Goal: Navigation & Orientation: Find specific page/section

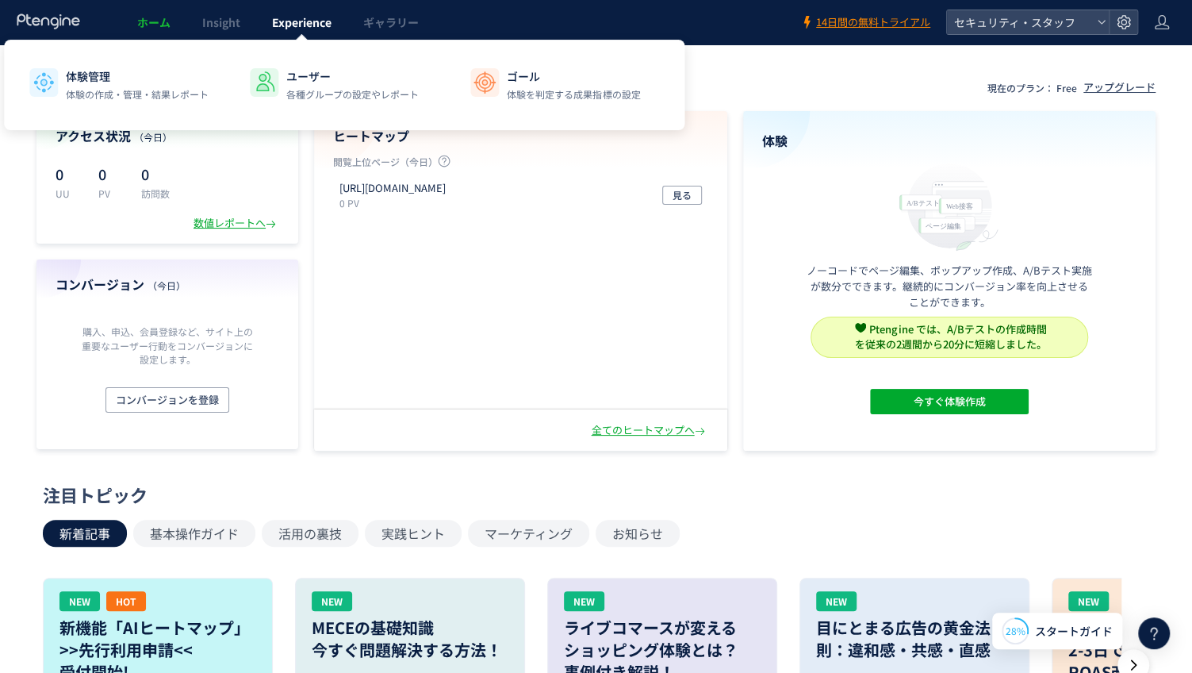
click at [313, 29] on span "Experience" at bounding box center [302, 22] width 60 height 16
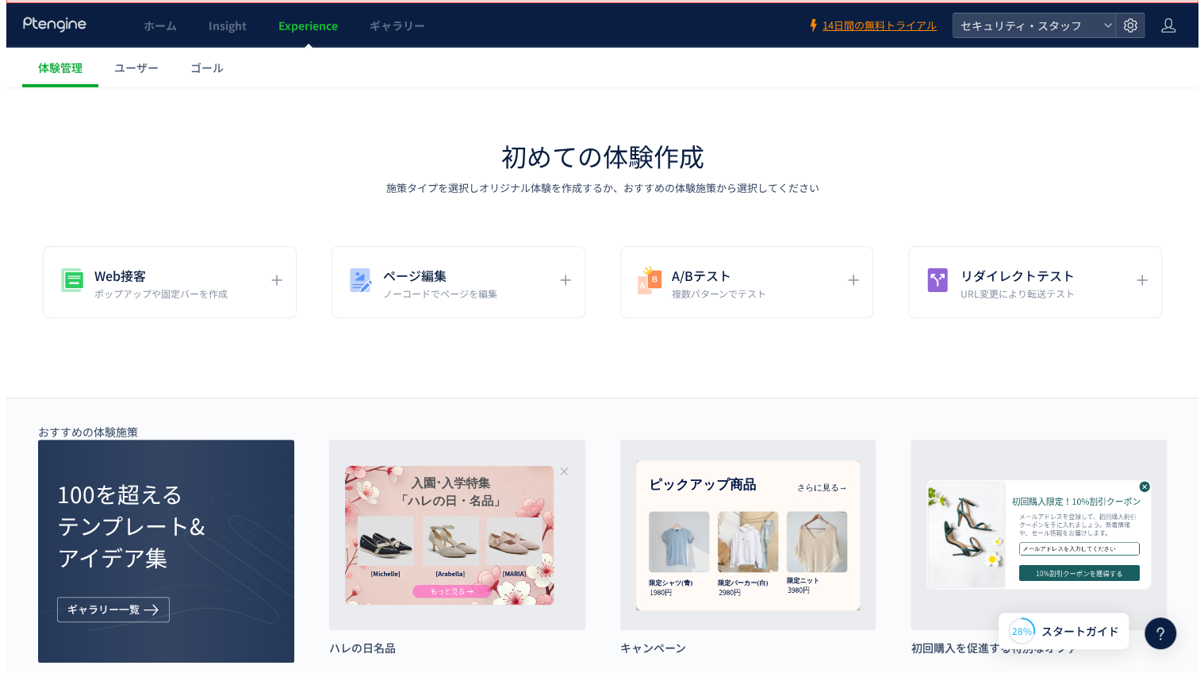
scroll to position [38, 0]
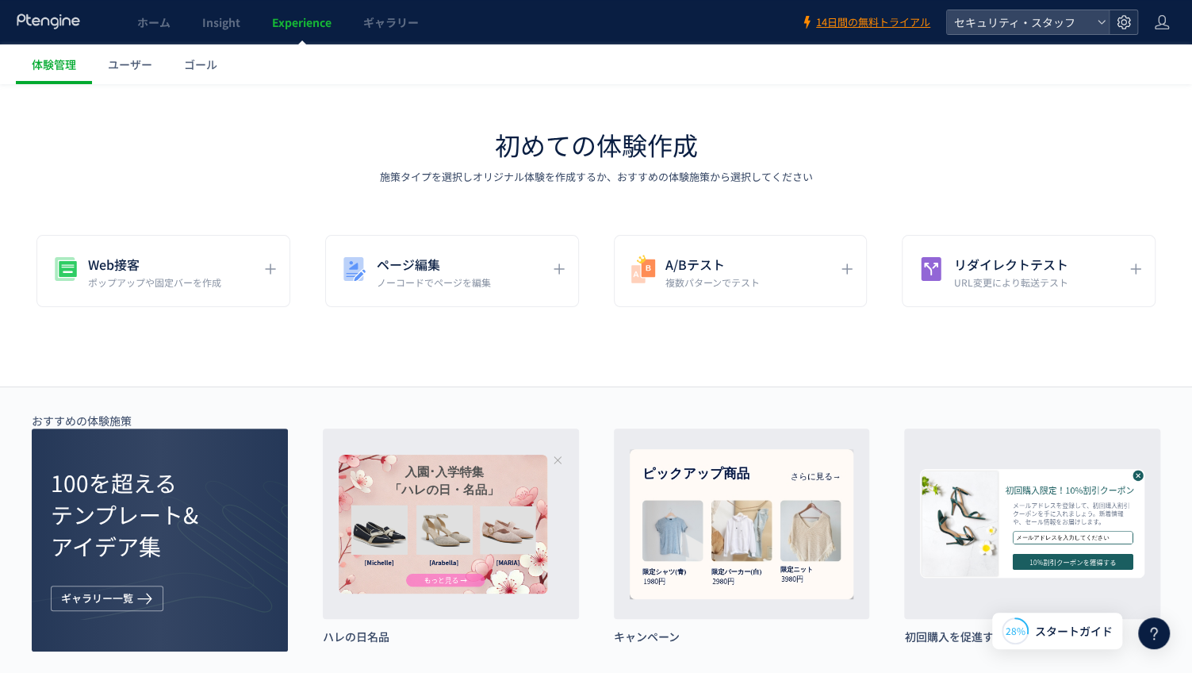
click at [1128, 21] on icon at bounding box center [1124, 22] width 16 height 16
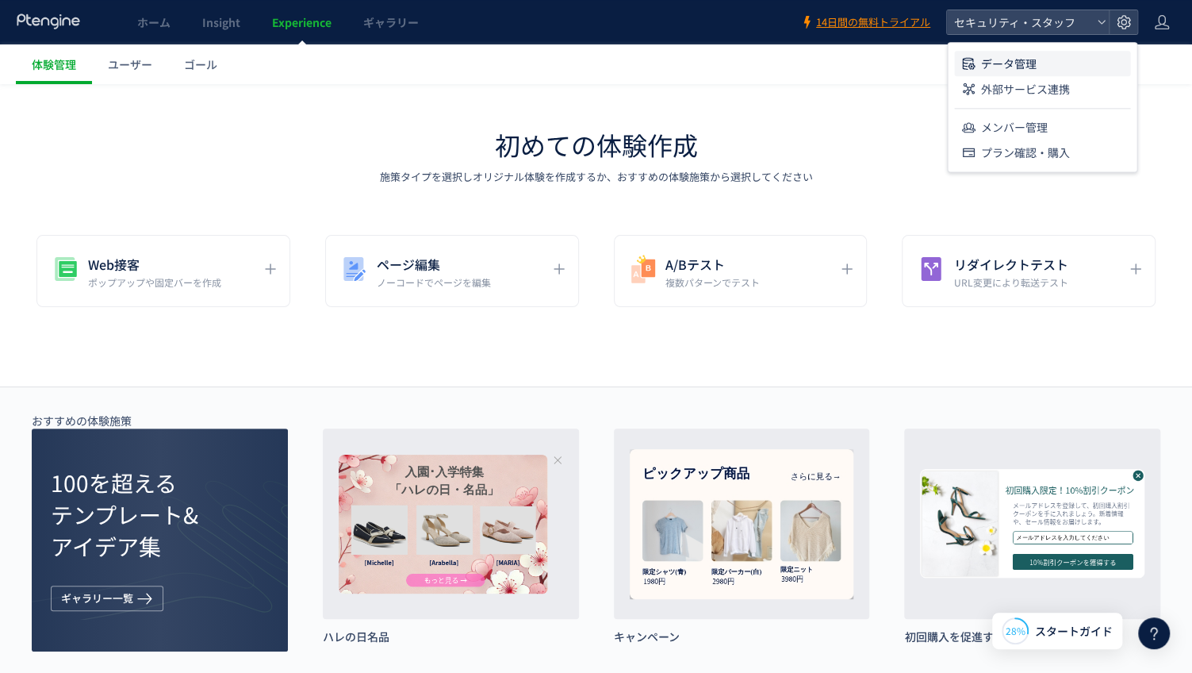
click at [1102, 64] on li "データ管理" at bounding box center [1042, 63] width 176 height 25
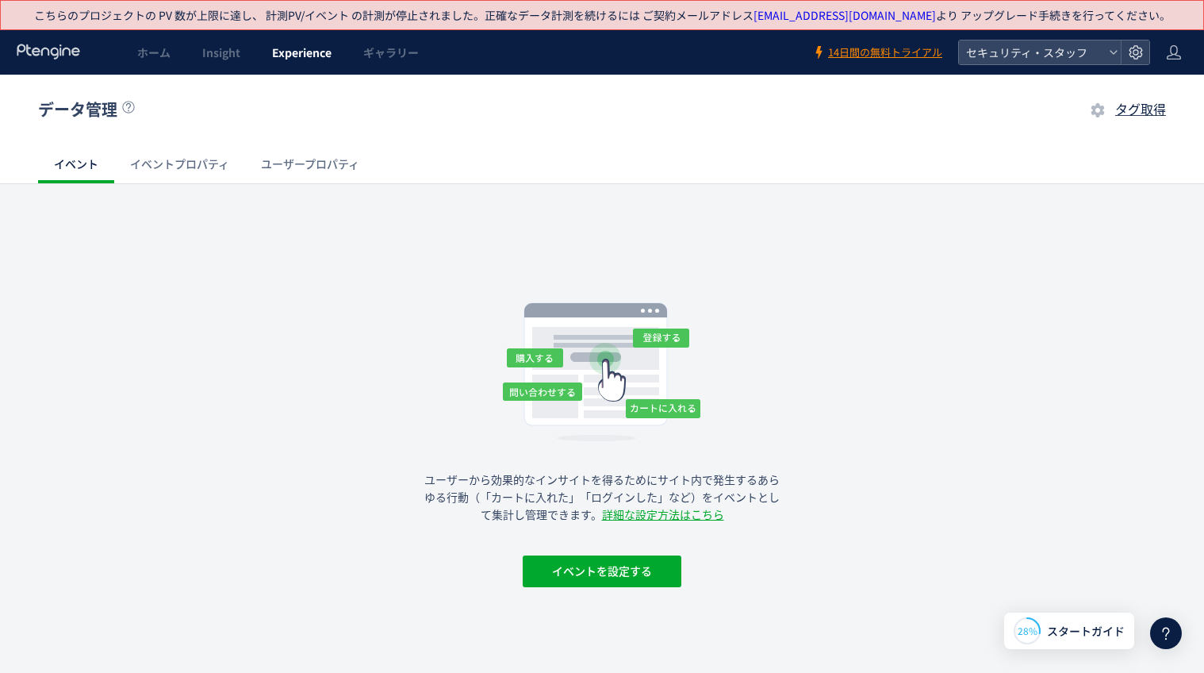
click at [275, 55] on span "Experience" at bounding box center [302, 52] width 60 height 16
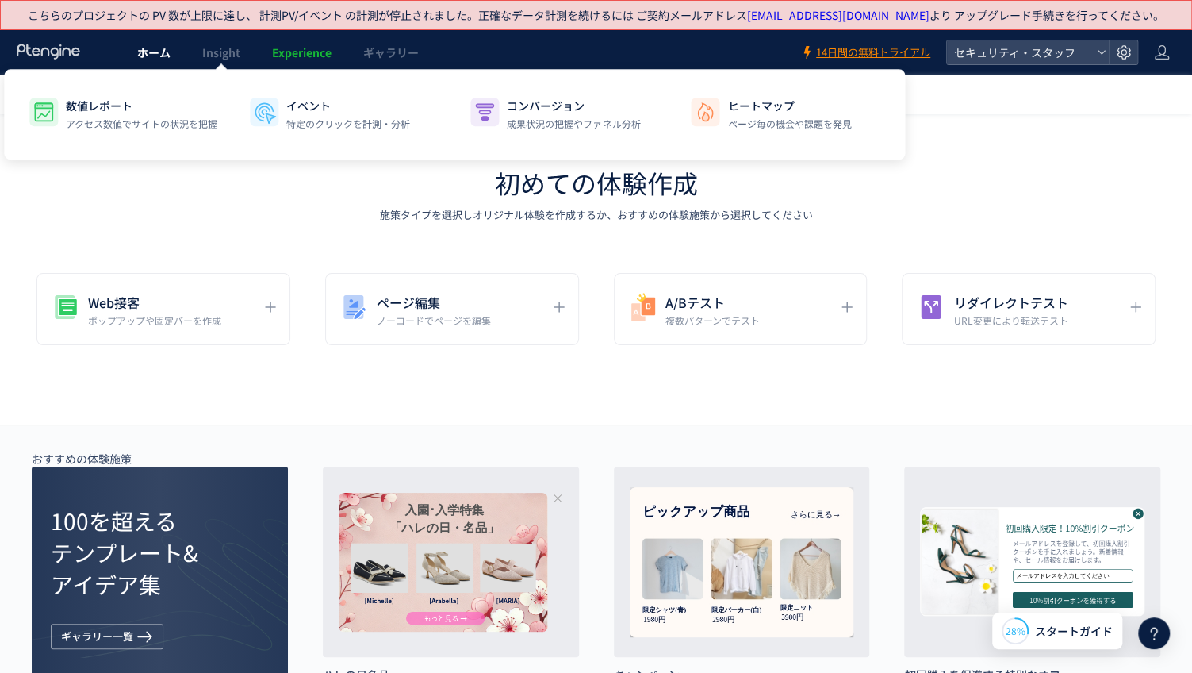
click at [141, 57] on span "ホーム" at bounding box center [153, 52] width 33 height 16
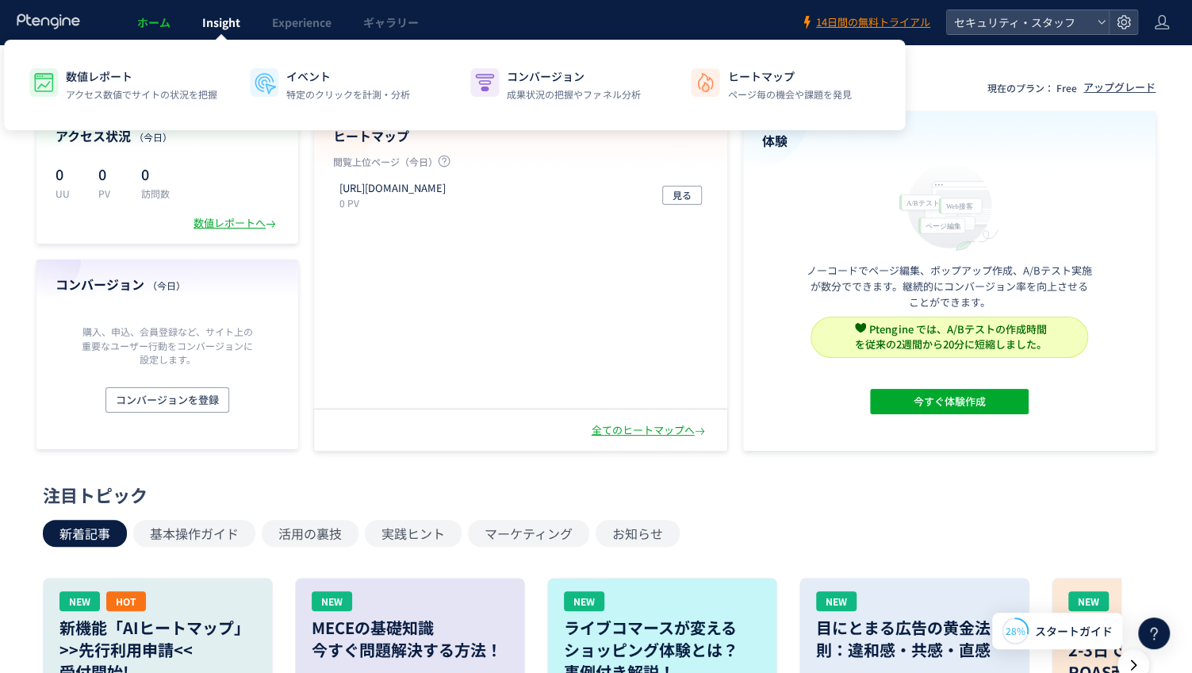
click at [226, 10] on link "Insight" at bounding box center [221, 22] width 70 height 44
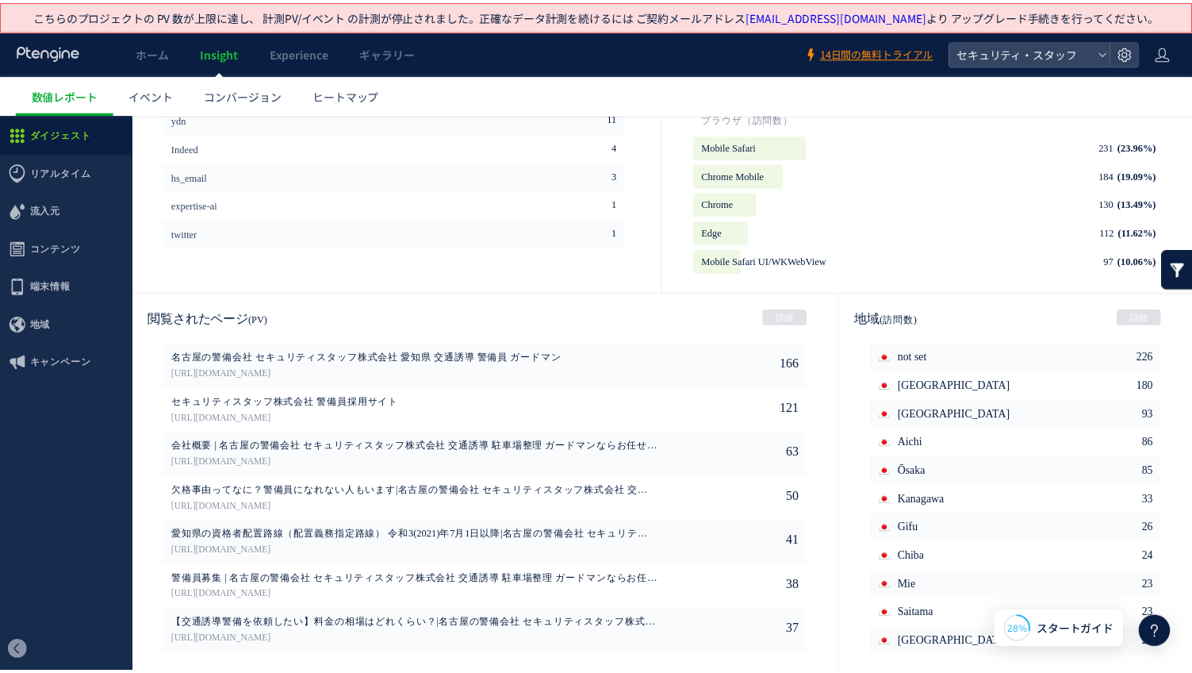
scroll to position [768, 0]
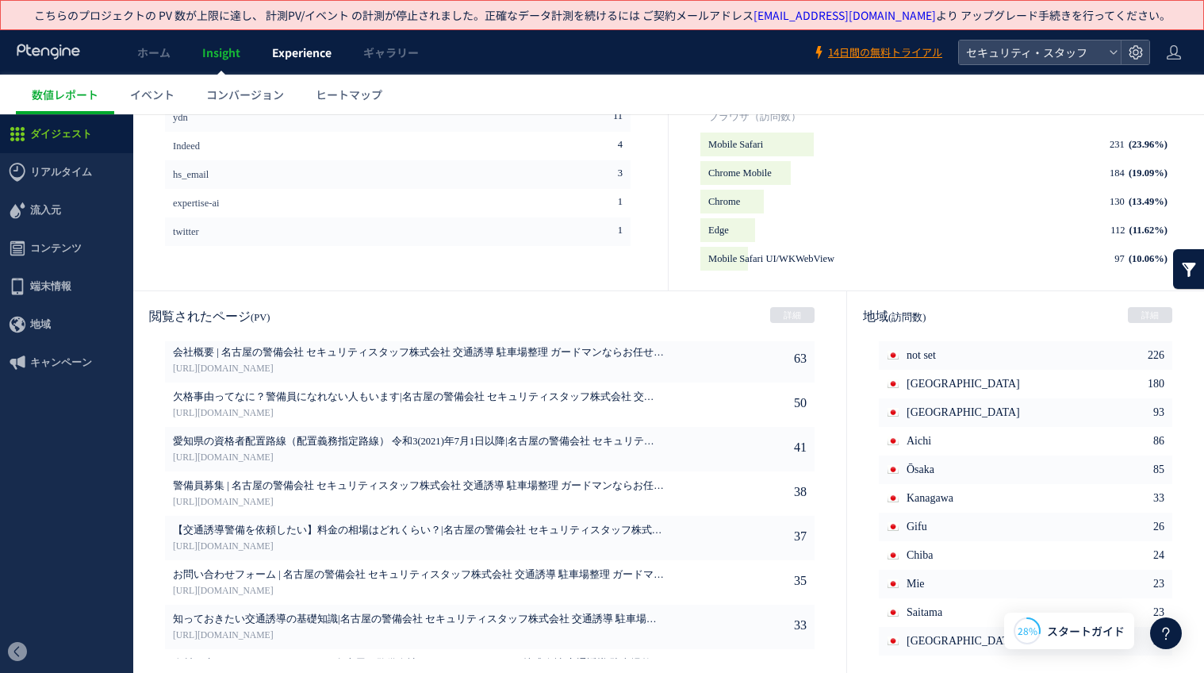
drag, startPoint x: 413, startPoint y: 171, endPoint x: 279, endPoint y: 60, distance: 173.5
click at [279, 60] on span "Experience" at bounding box center [302, 52] width 60 height 16
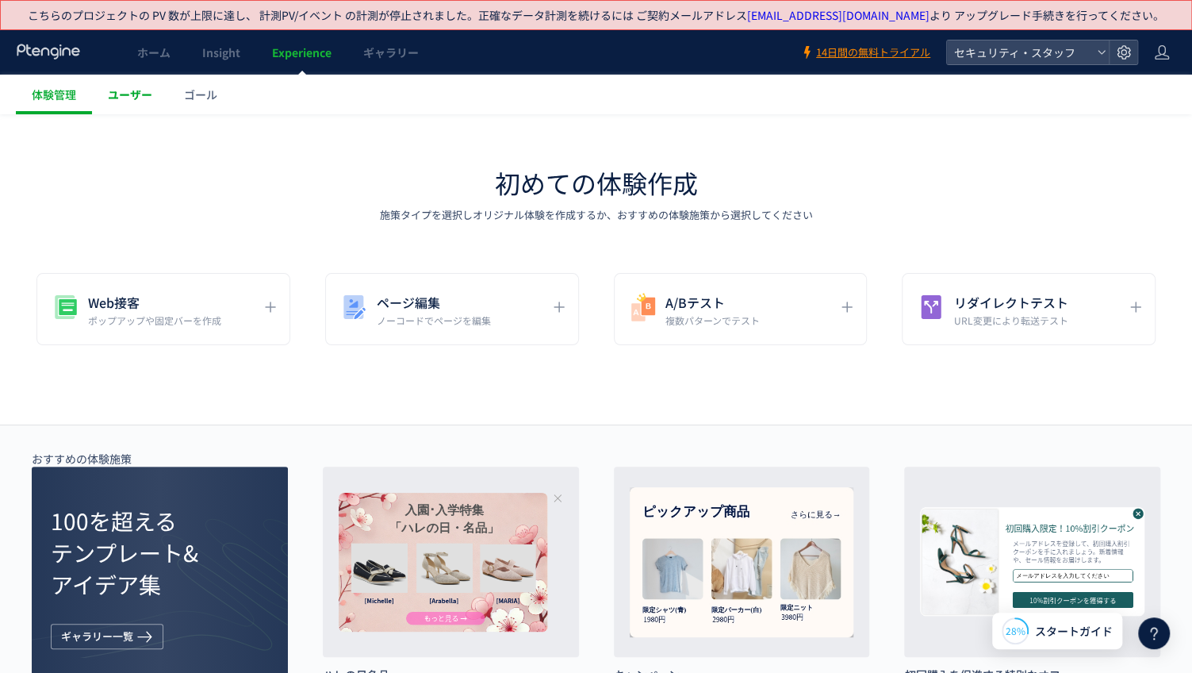
click at [146, 88] on span "ユーザー" at bounding box center [130, 94] width 44 height 16
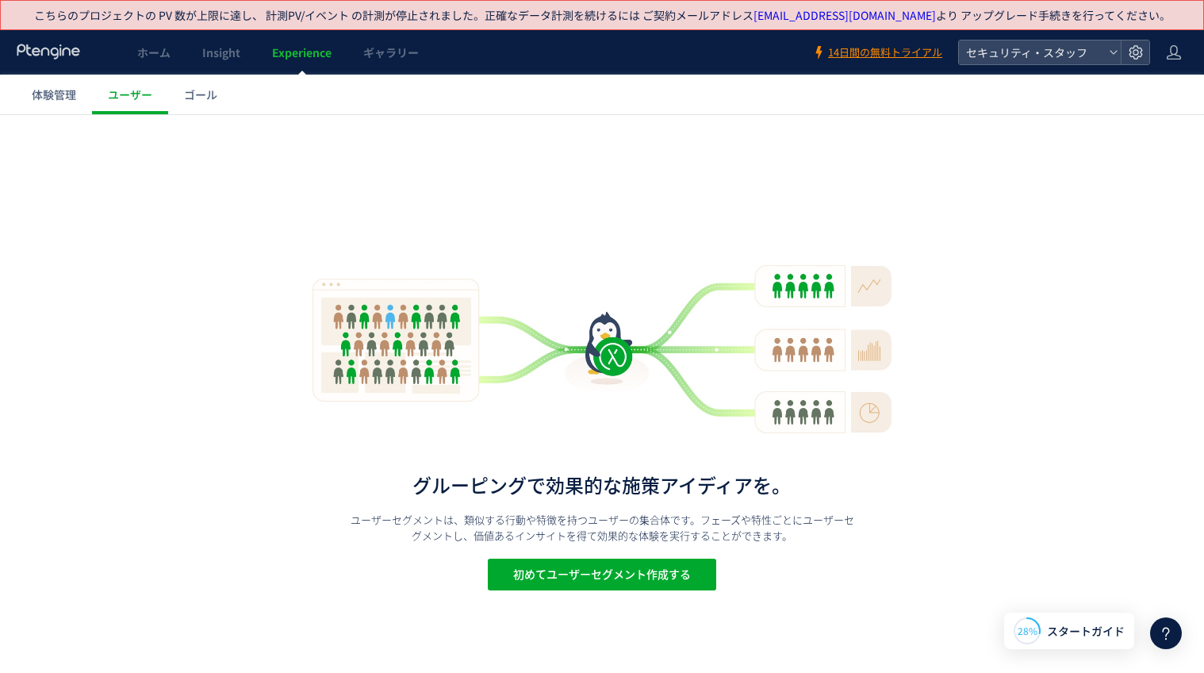
click at [205, 93] on span "ゴール" at bounding box center [200, 94] width 33 height 16
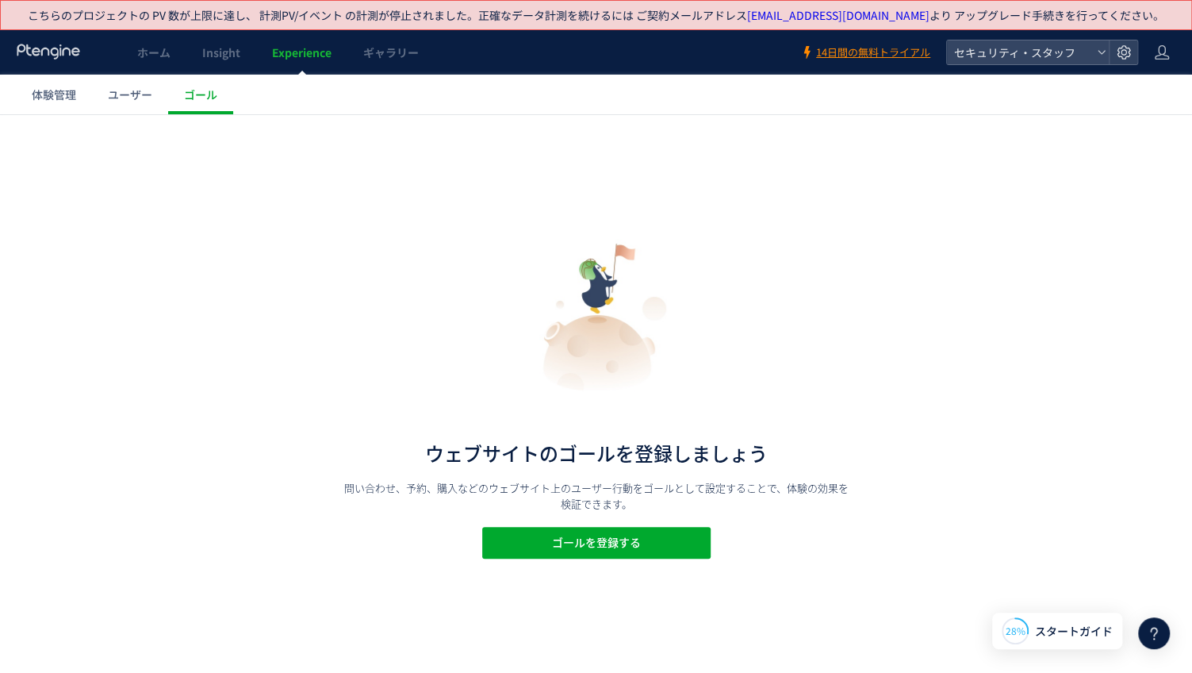
click at [256, 49] on link "Experience" at bounding box center [301, 52] width 91 height 44
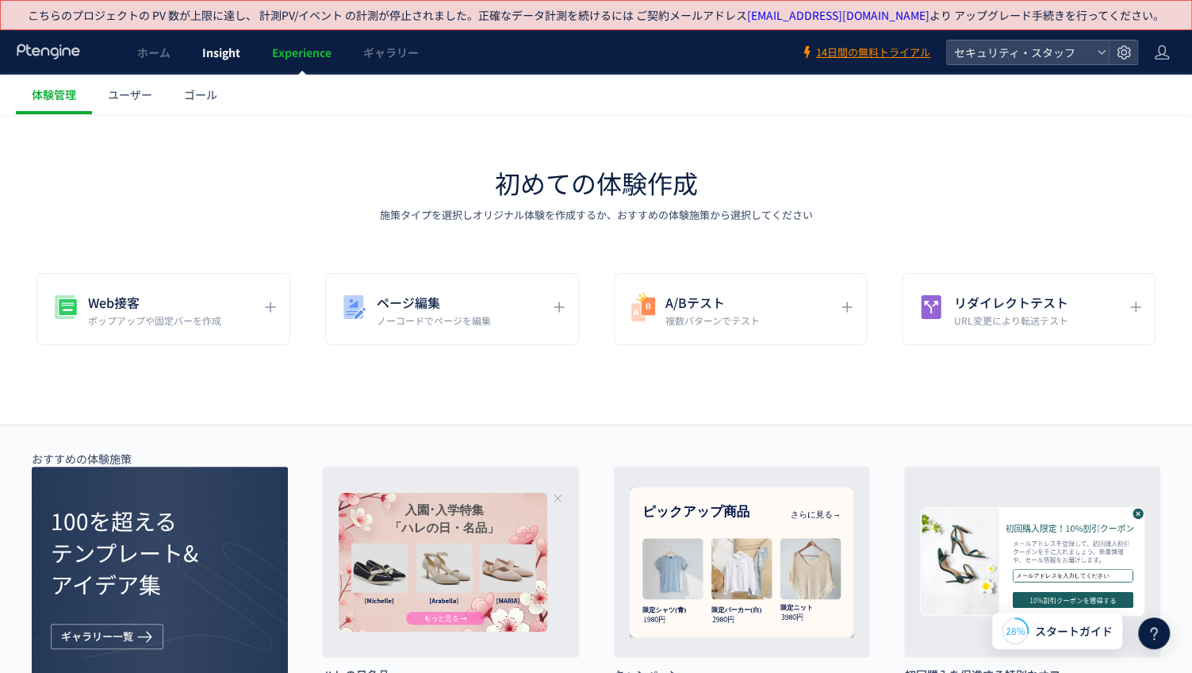
click at [240, 55] on span "Insight" at bounding box center [221, 52] width 38 height 16
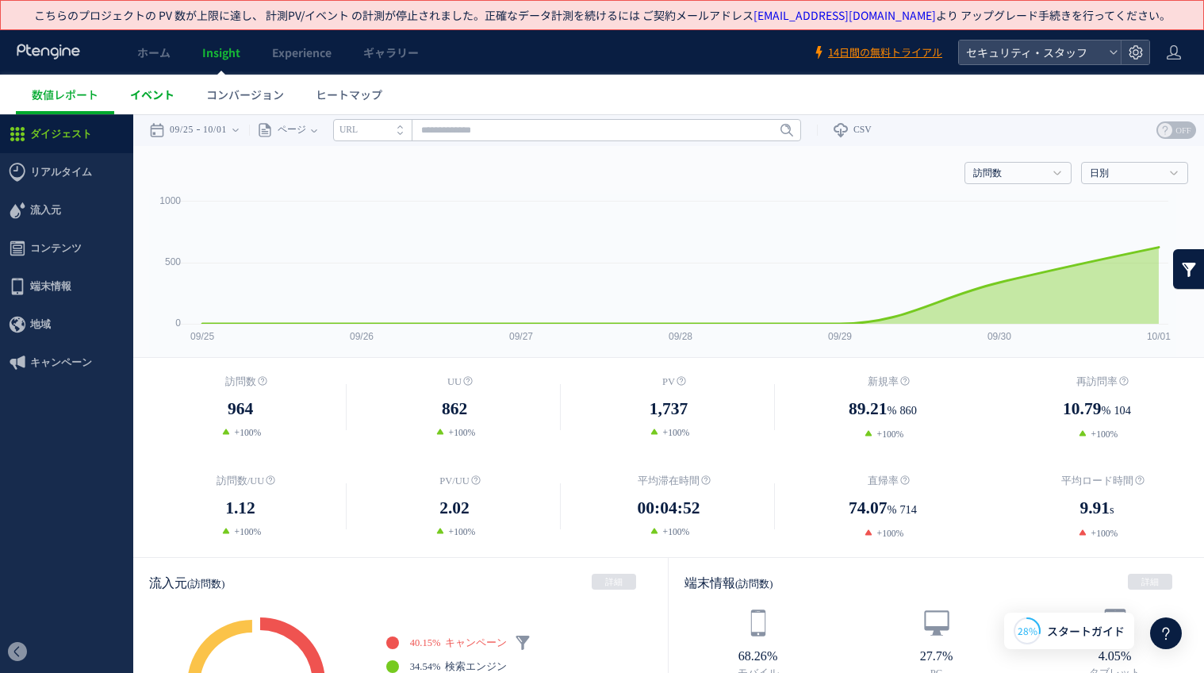
click at [182, 86] on link "イベント" at bounding box center [152, 95] width 76 height 40
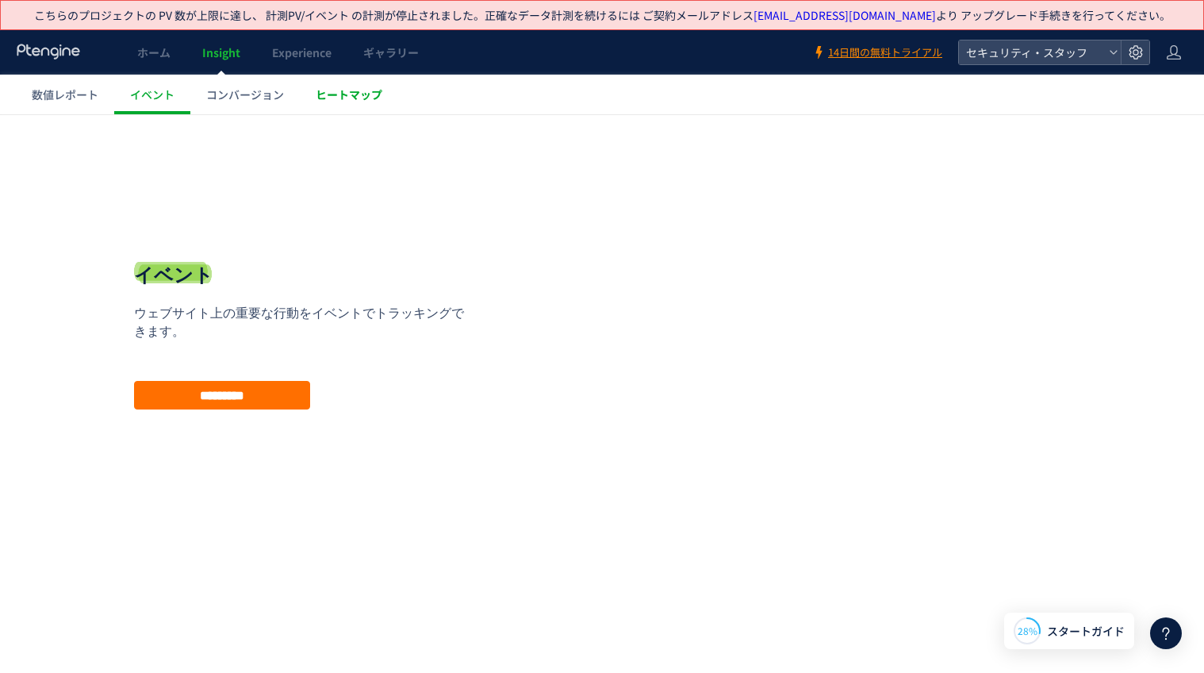
click at [363, 90] on span "ヒートマップ" at bounding box center [349, 94] width 67 height 16
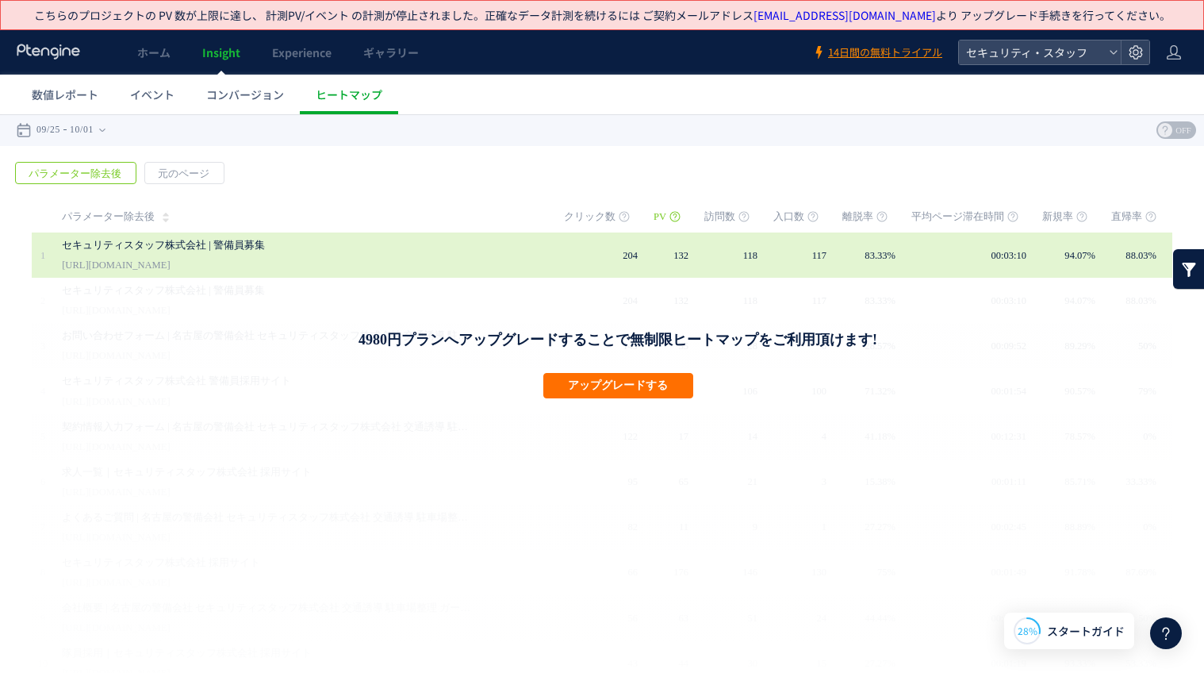
click at [272, 253] on link "セキュリティスタッフ株式会社 | 警備員募集" at bounding box center [268, 245] width 413 height 19
